Goal: Transaction & Acquisition: Purchase product/service

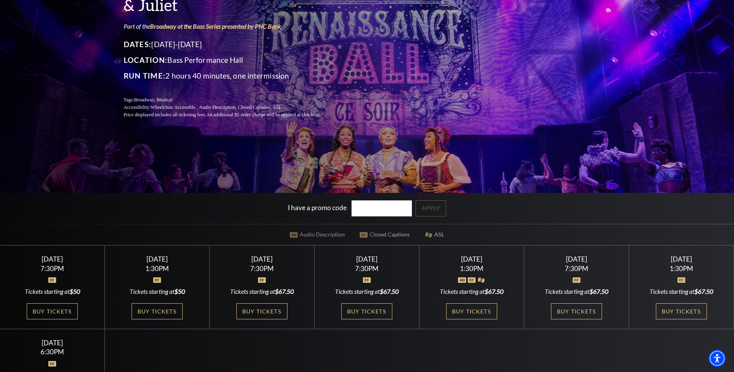
scroll to position [120, 0]
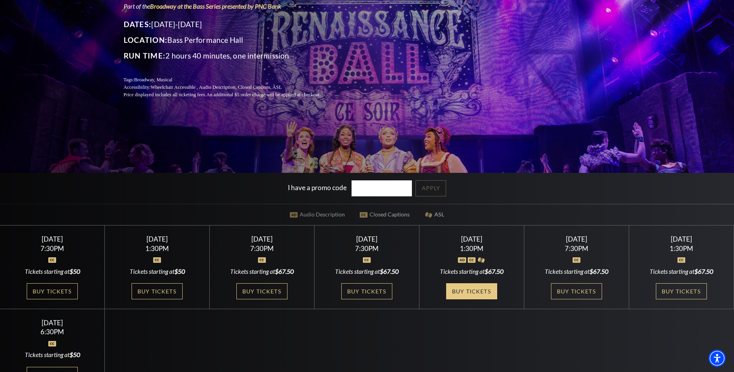
click at [467, 289] on link "Buy Tickets" at bounding box center [471, 291] width 51 height 16
click at [465, 290] on link "Buy Tickets" at bounding box center [471, 291] width 51 height 16
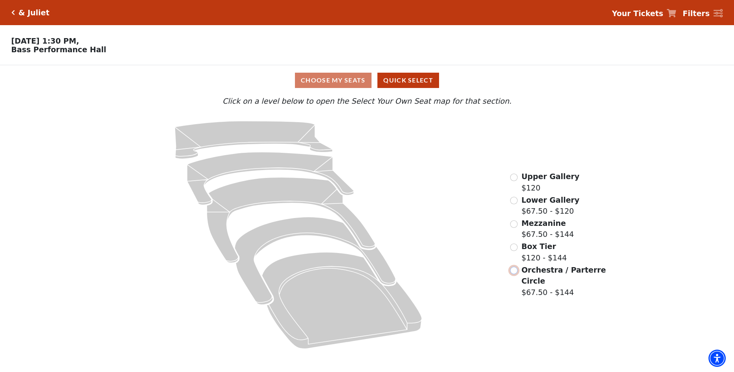
click at [513, 274] on input "Orchestra / Parterre Circle$67.50 - $144\a" at bounding box center [513, 270] width 7 height 7
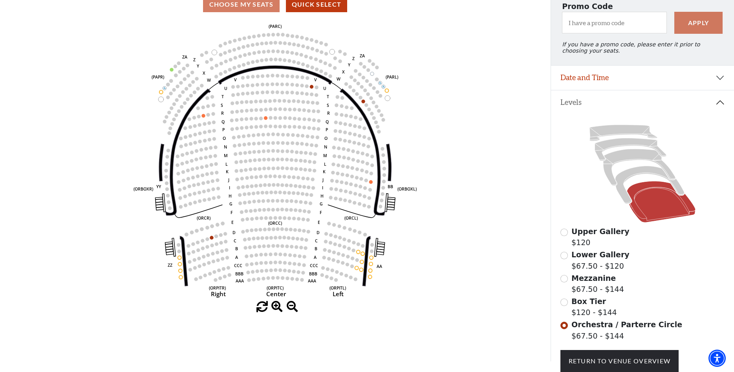
scroll to position [76, 0]
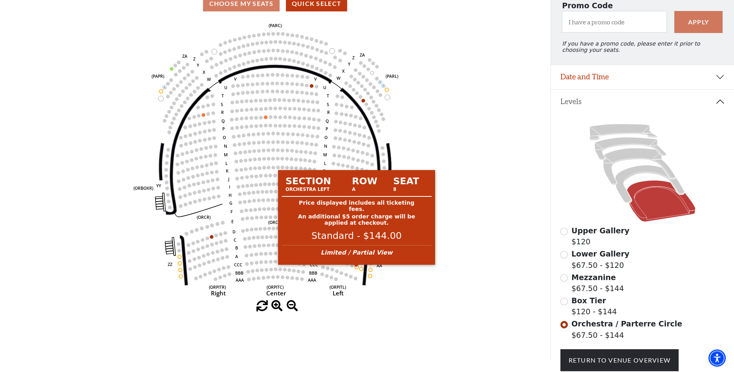
click at [357, 269] on circle at bounding box center [357, 268] width 4 height 4
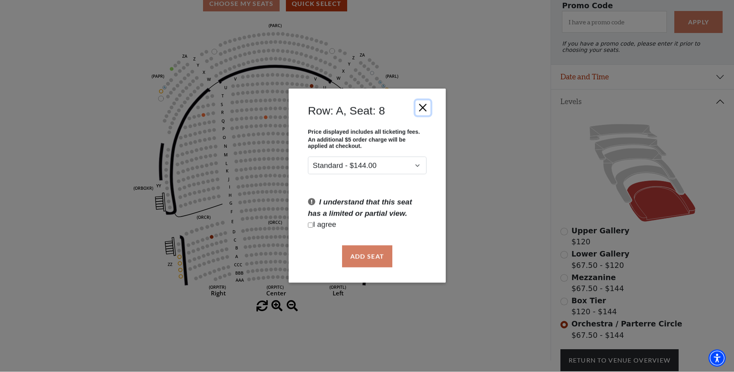
click at [423, 105] on button "Close" at bounding box center [422, 108] width 15 height 15
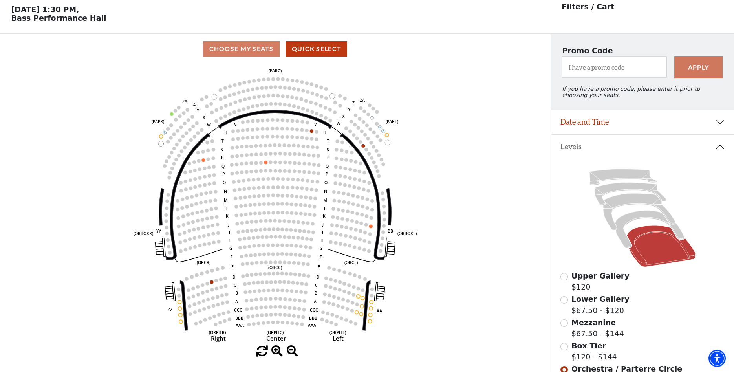
scroll to position [18, 0]
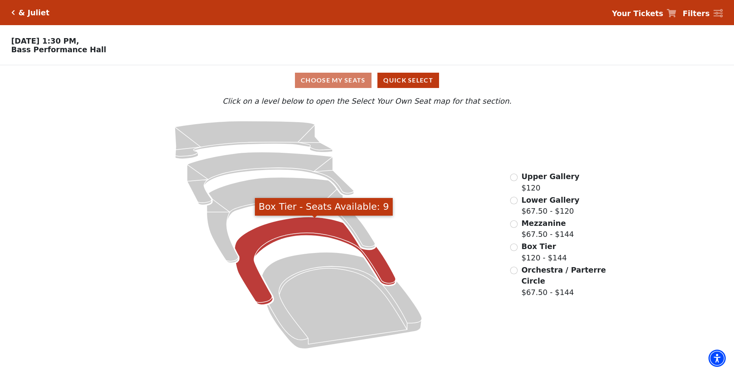
click at [309, 232] on icon "Box Tier - Seats Available: 9" at bounding box center [314, 261] width 161 height 88
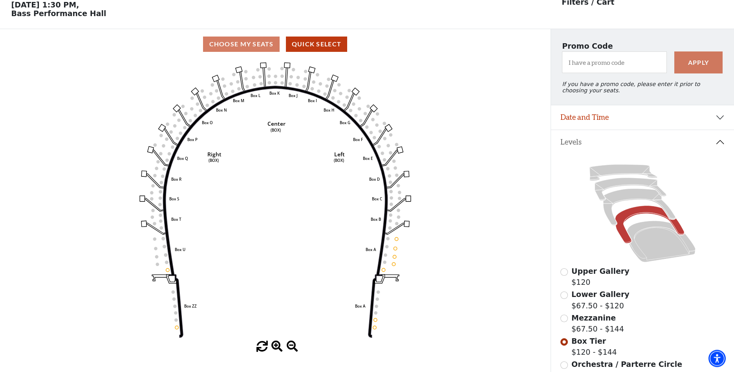
scroll to position [37, 0]
click at [641, 199] on icon at bounding box center [639, 207] width 72 height 37
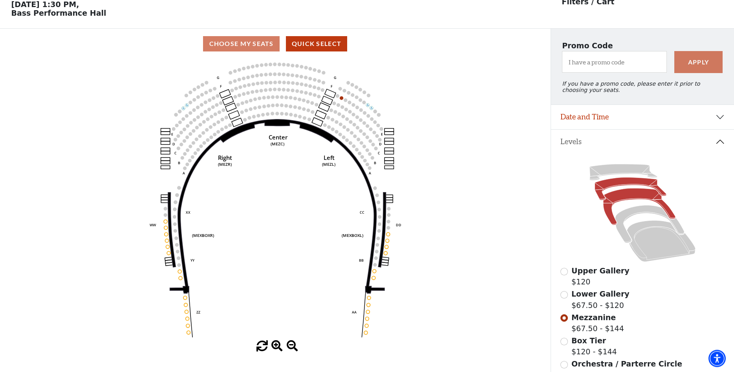
click at [627, 187] on icon at bounding box center [631, 189] width 72 height 23
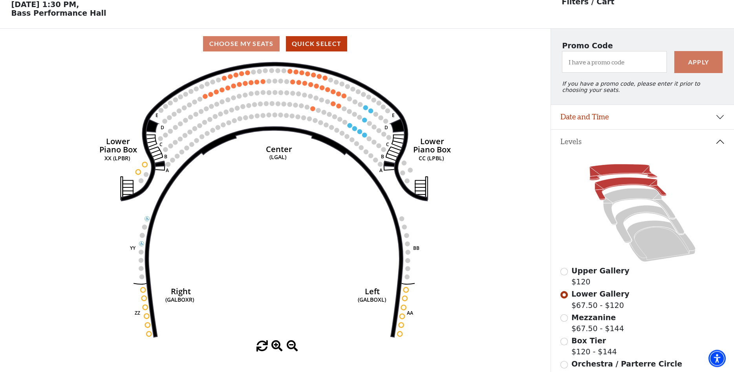
click at [620, 173] on icon at bounding box center [624, 172] width 68 height 16
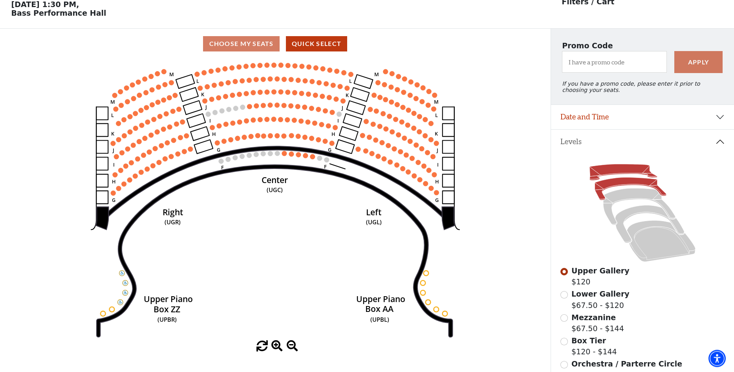
click at [630, 187] on icon at bounding box center [631, 189] width 72 height 23
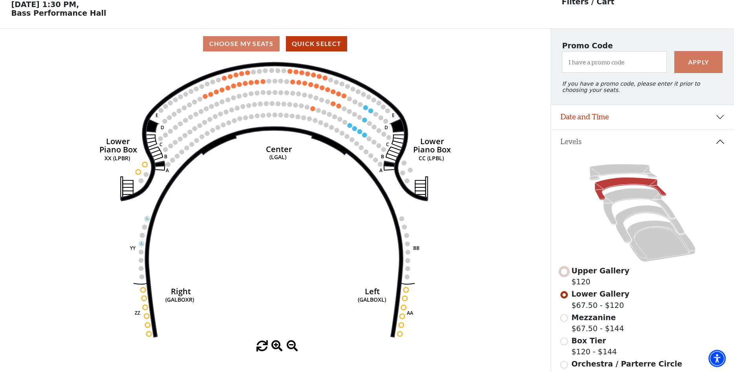
click at [567, 275] on input "Upper Gallery$120\a" at bounding box center [563, 271] width 7 height 7
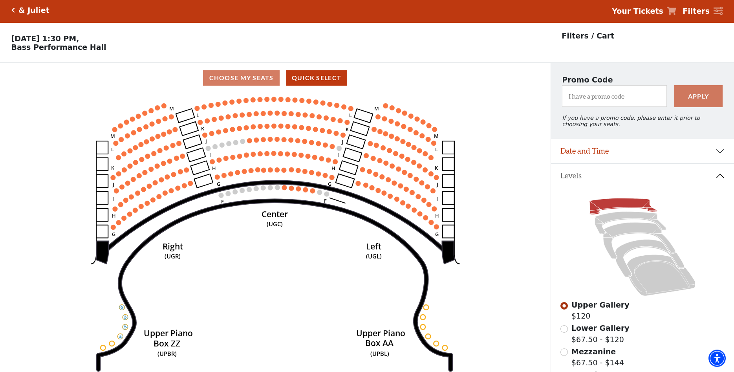
scroll to position [0, 0]
